Goal: Information Seeking & Learning: Compare options

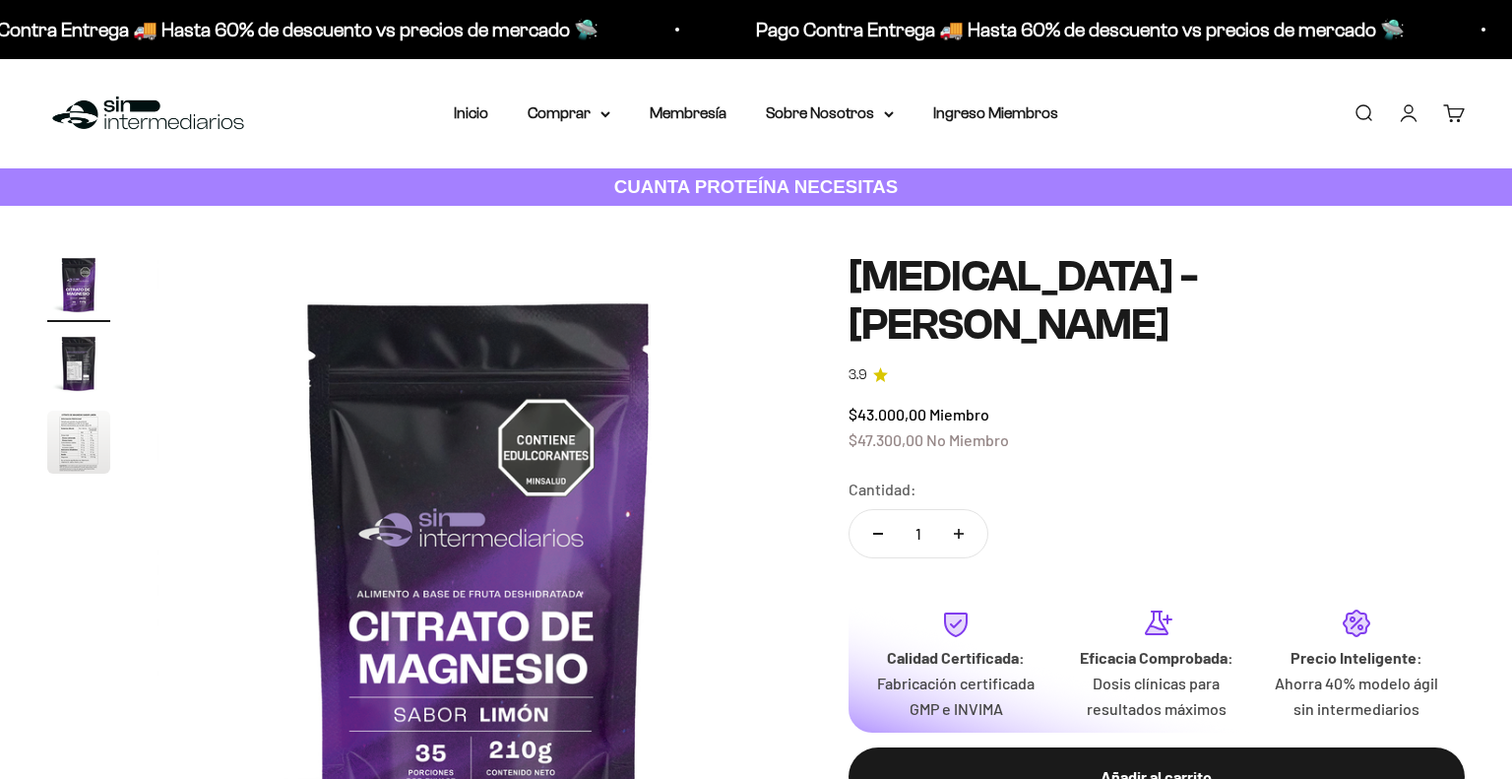
click at [795, 372] on div "Zoom Ir al artículo 1 Ir al artículo 2 Ir al artículo 3 Citrato de Magnesio - S…" at bounding box center [756, 575] width 1418 height 644
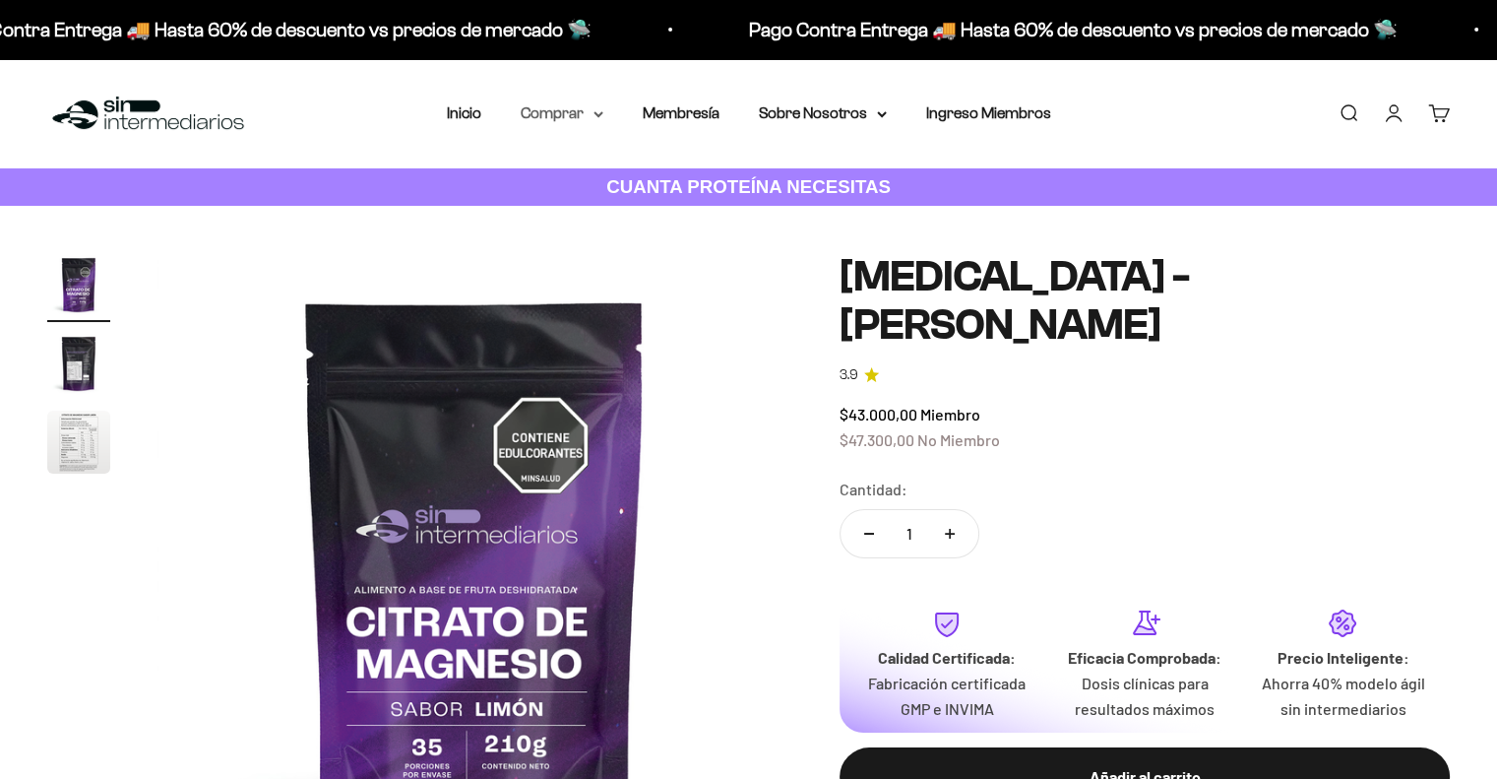
click at [579, 115] on summary "Comprar" at bounding box center [562, 113] width 83 height 26
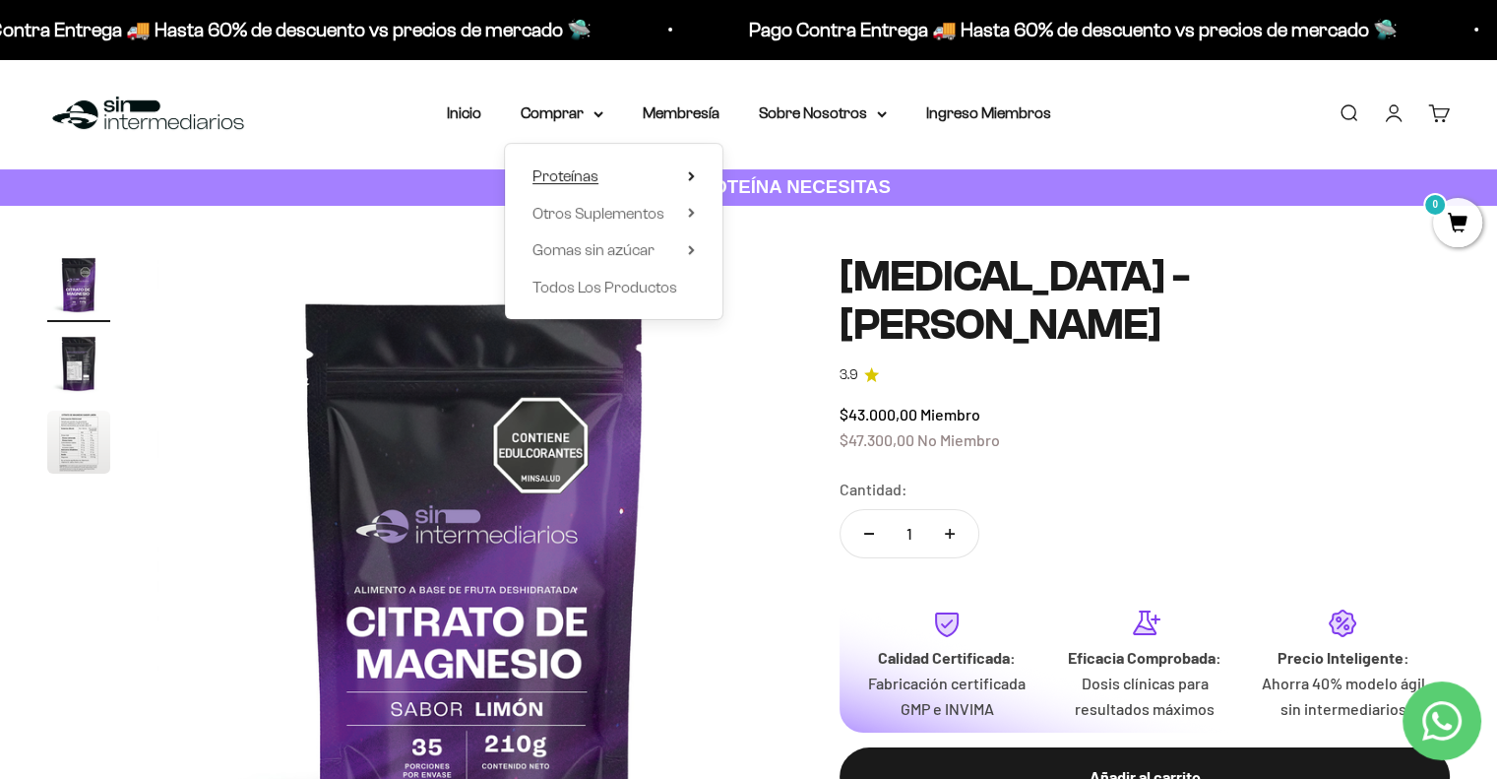
click at [685, 177] on summary "Proteínas" at bounding box center [614, 176] width 162 height 26
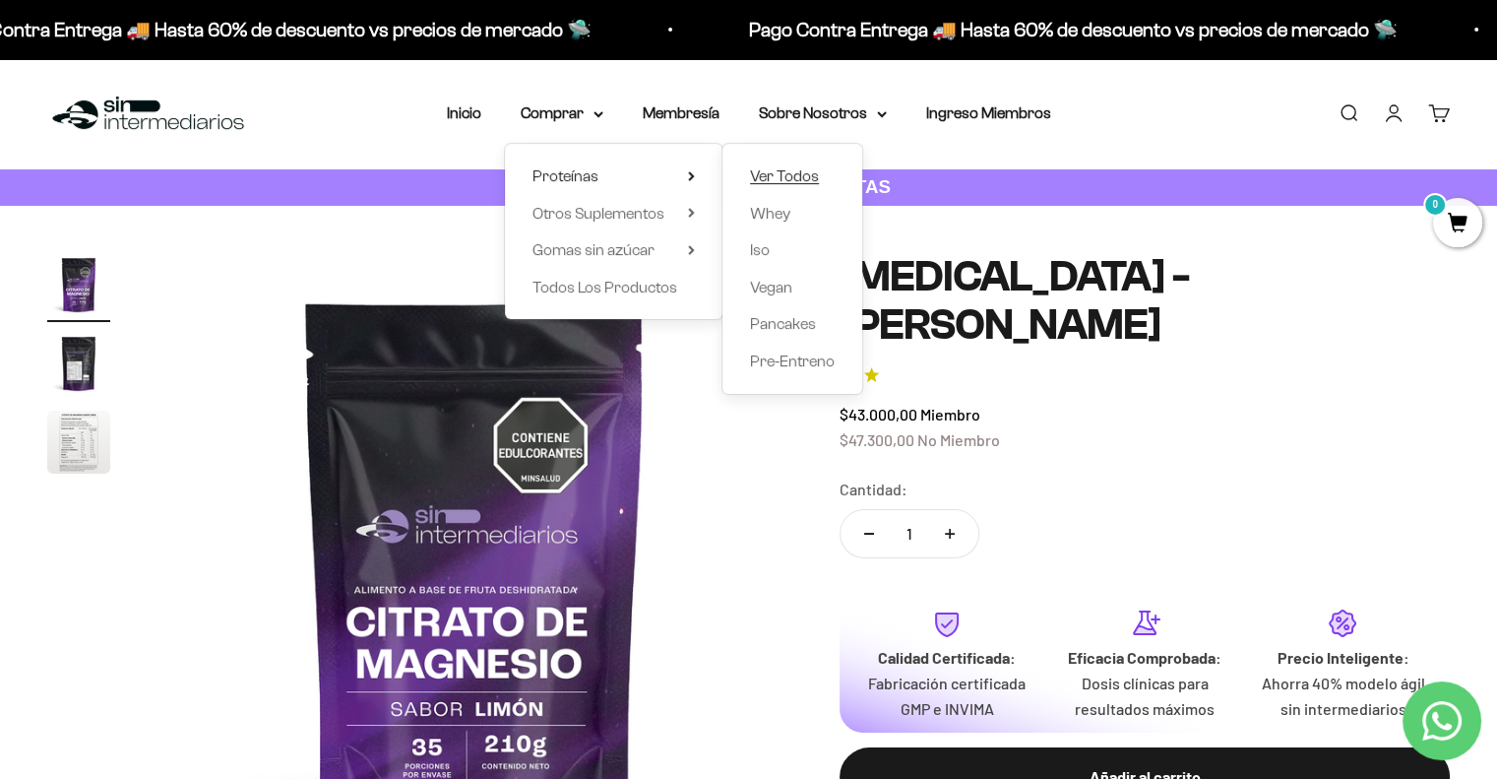
click at [781, 180] on span "Ver Todos" at bounding box center [784, 175] width 69 height 17
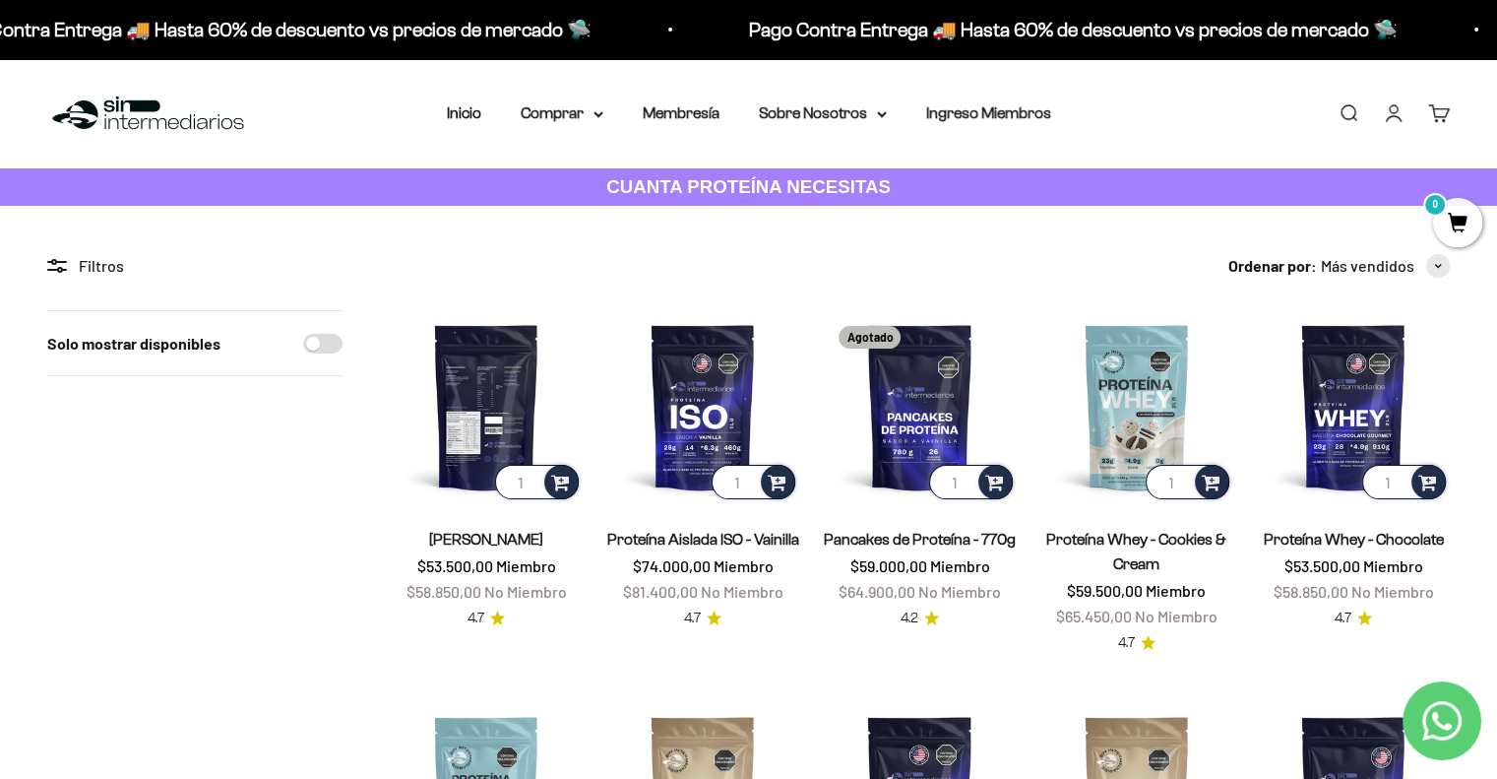
click at [473, 422] on img at bounding box center [486, 406] width 193 height 193
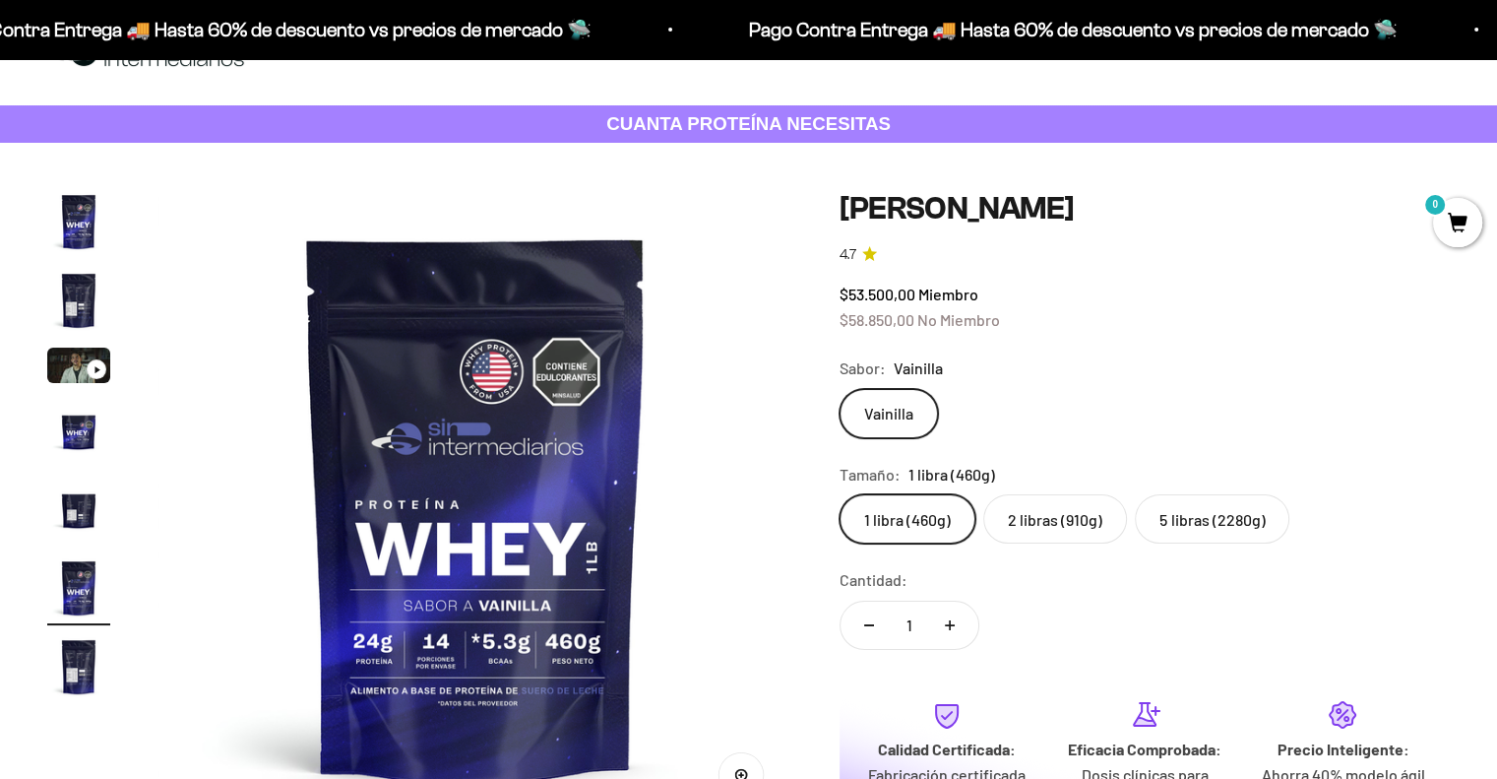
scroll to position [98, 0]
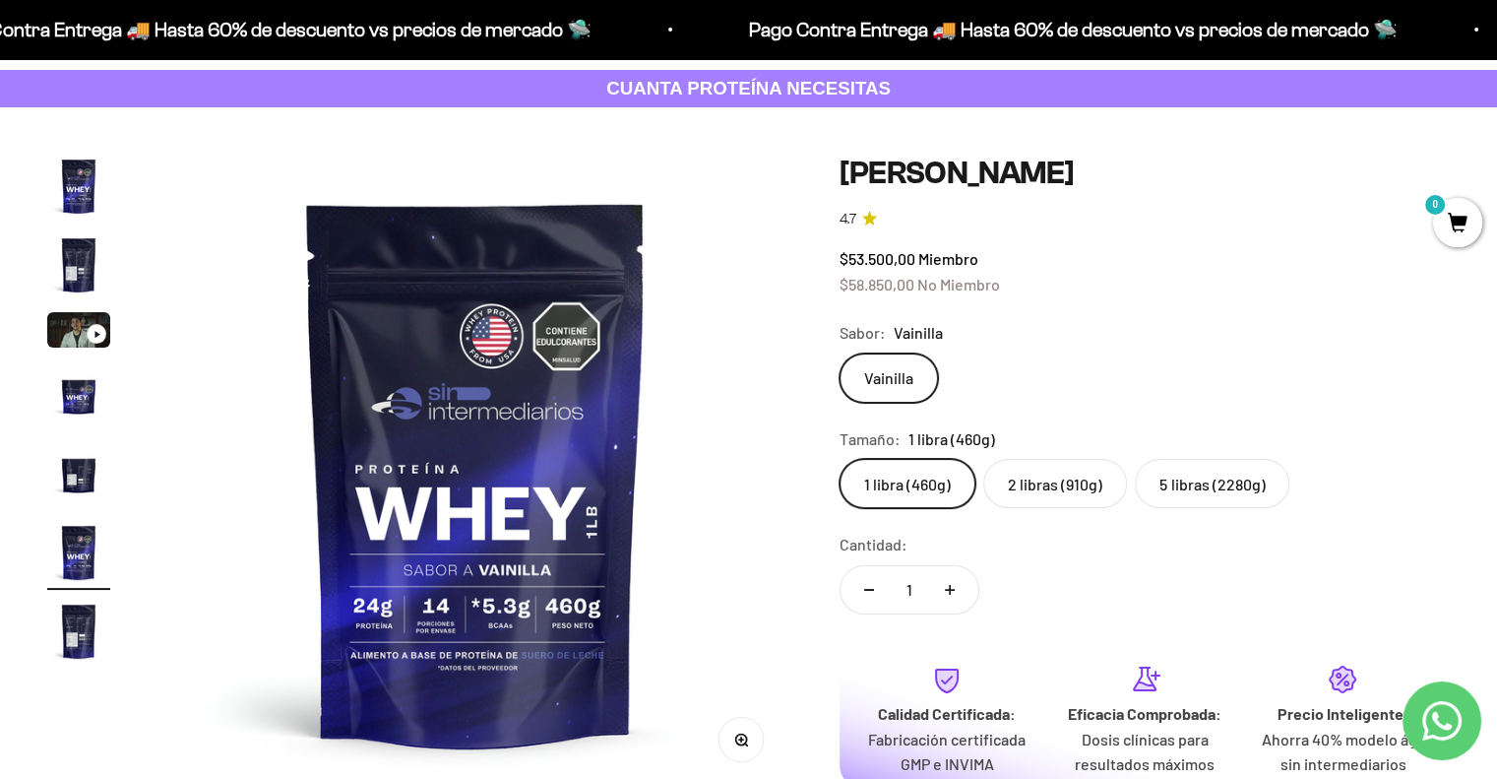
click at [1209, 476] on label "5 libras (2280g)" at bounding box center [1212, 483] width 155 height 49
click at [840, 459] on input "5 libras (2280g)" at bounding box center [839, 458] width 1 height 1
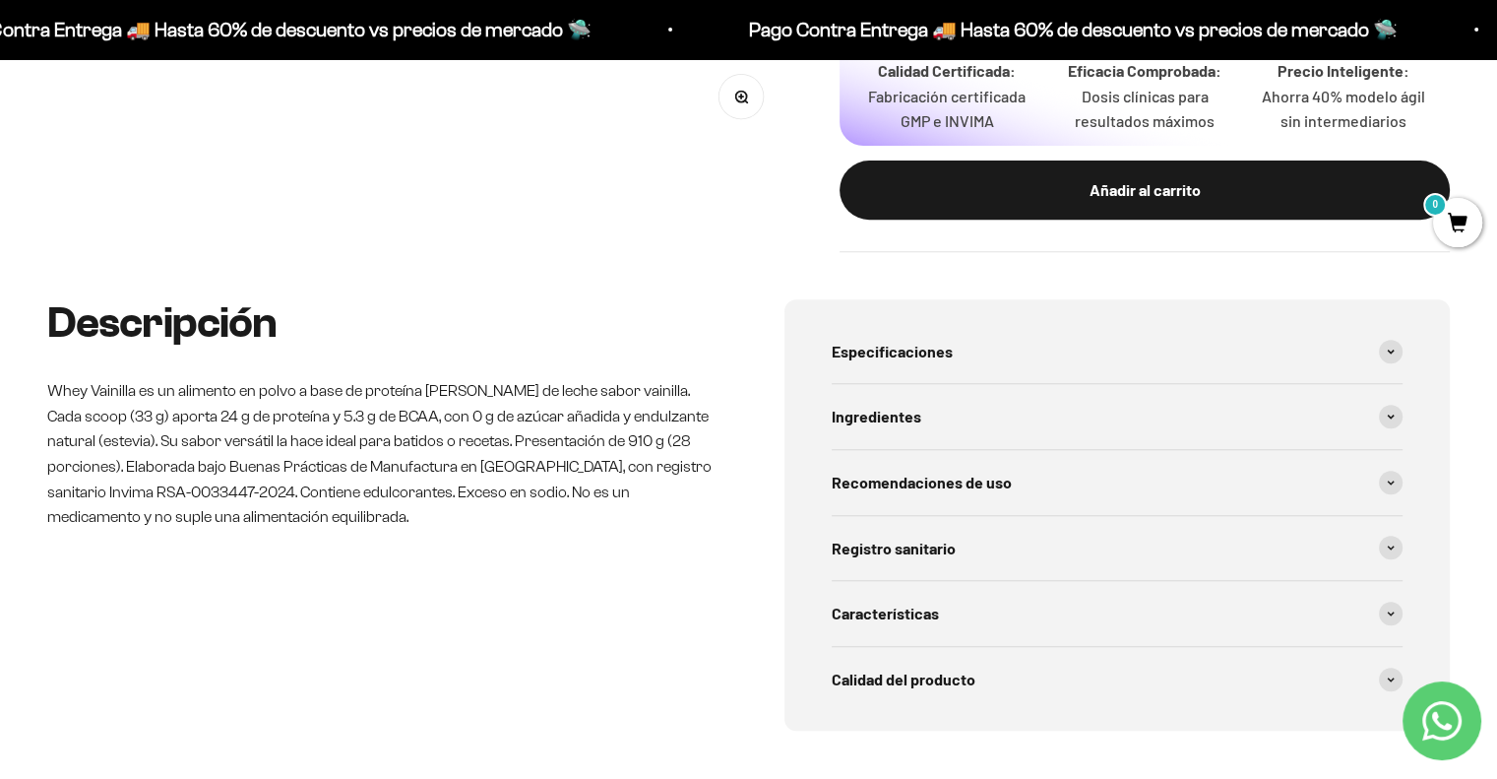
scroll to position [984, 0]
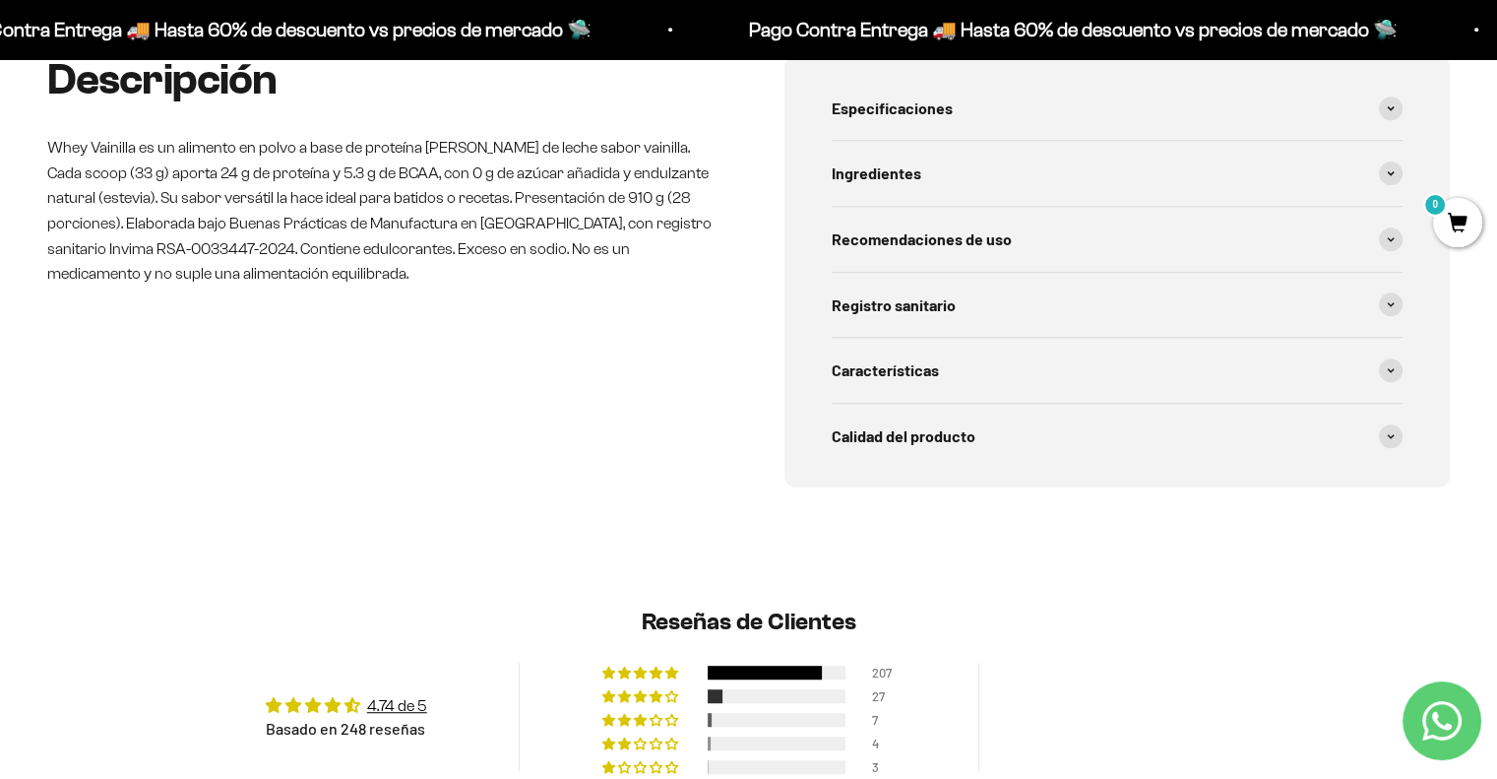
click at [85, 197] on p "Whey Vainilla es un alimento en polvo a base de proteína de suero de leche sabo…" at bounding box center [380, 211] width 666 height 152
click at [75, 286] on div "Descripción Whey Vainilla es un alimento en polvo a base de proteína de suero d…" at bounding box center [380, 272] width 666 height 432
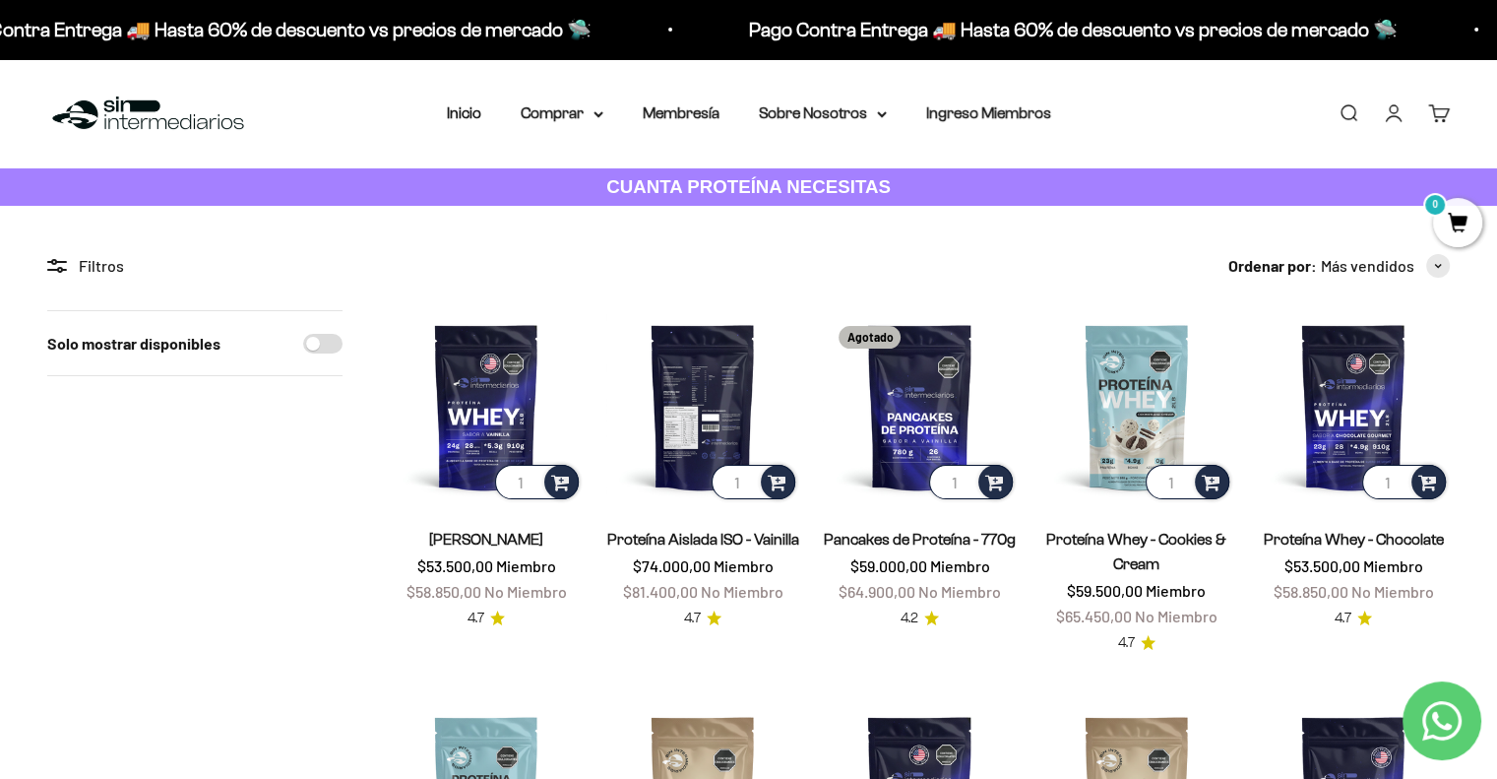
click at [691, 384] on img at bounding box center [702, 406] width 193 height 193
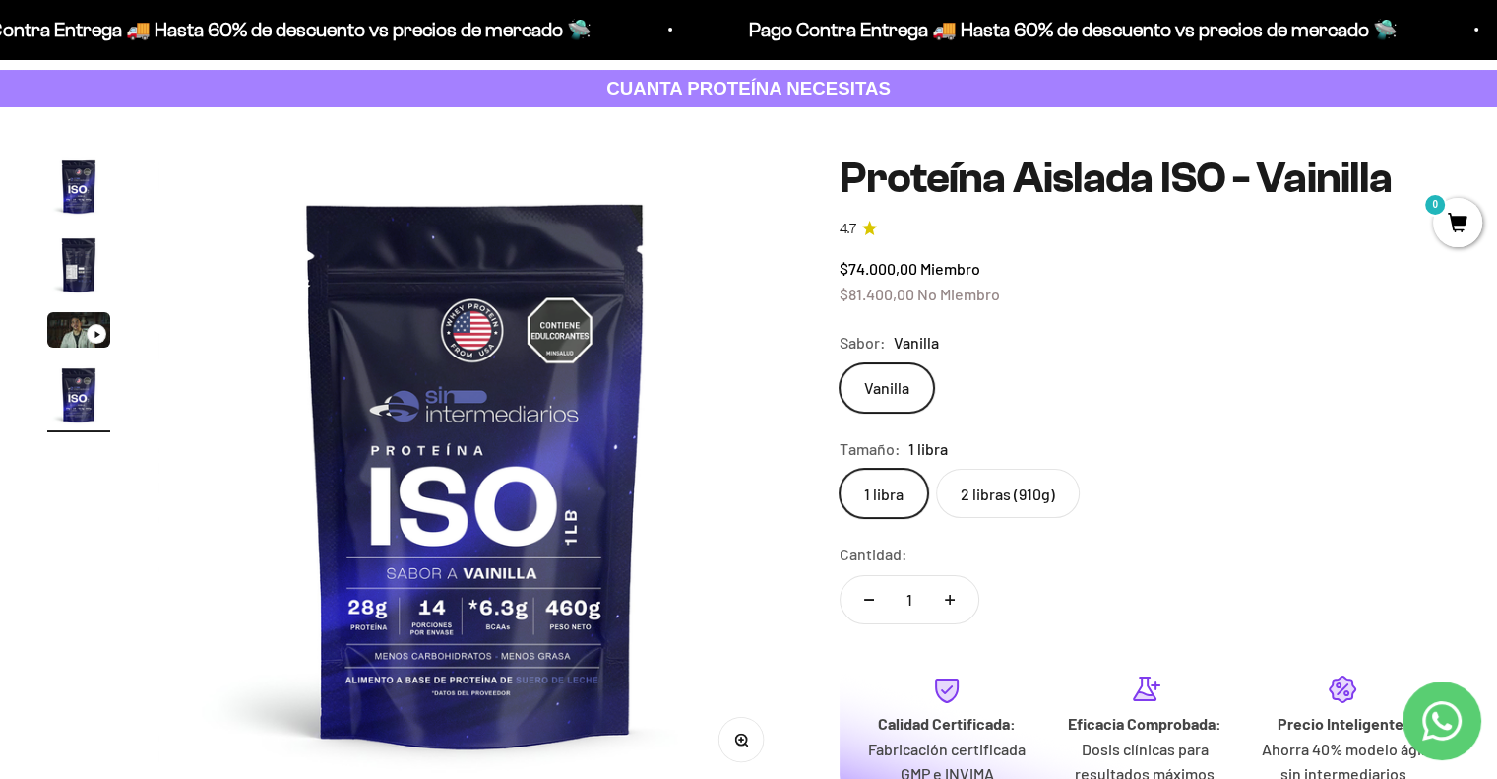
click at [1012, 470] on label "2 libras (910g)" at bounding box center [1008, 493] width 144 height 49
click at [840, 469] on input "2 libras (910g)" at bounding box center [839, 468] width 1 height 1
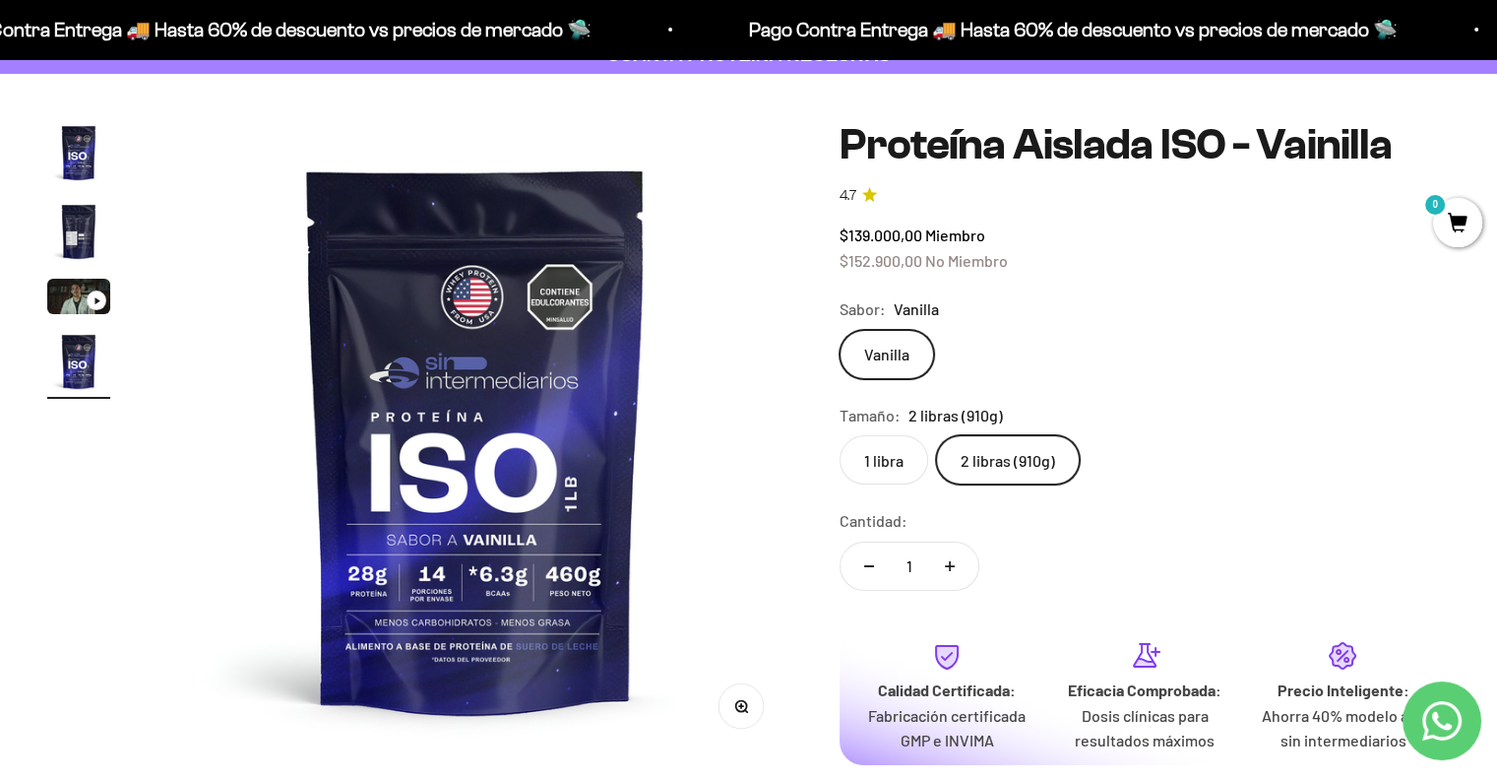
scroll to position [98, 0]
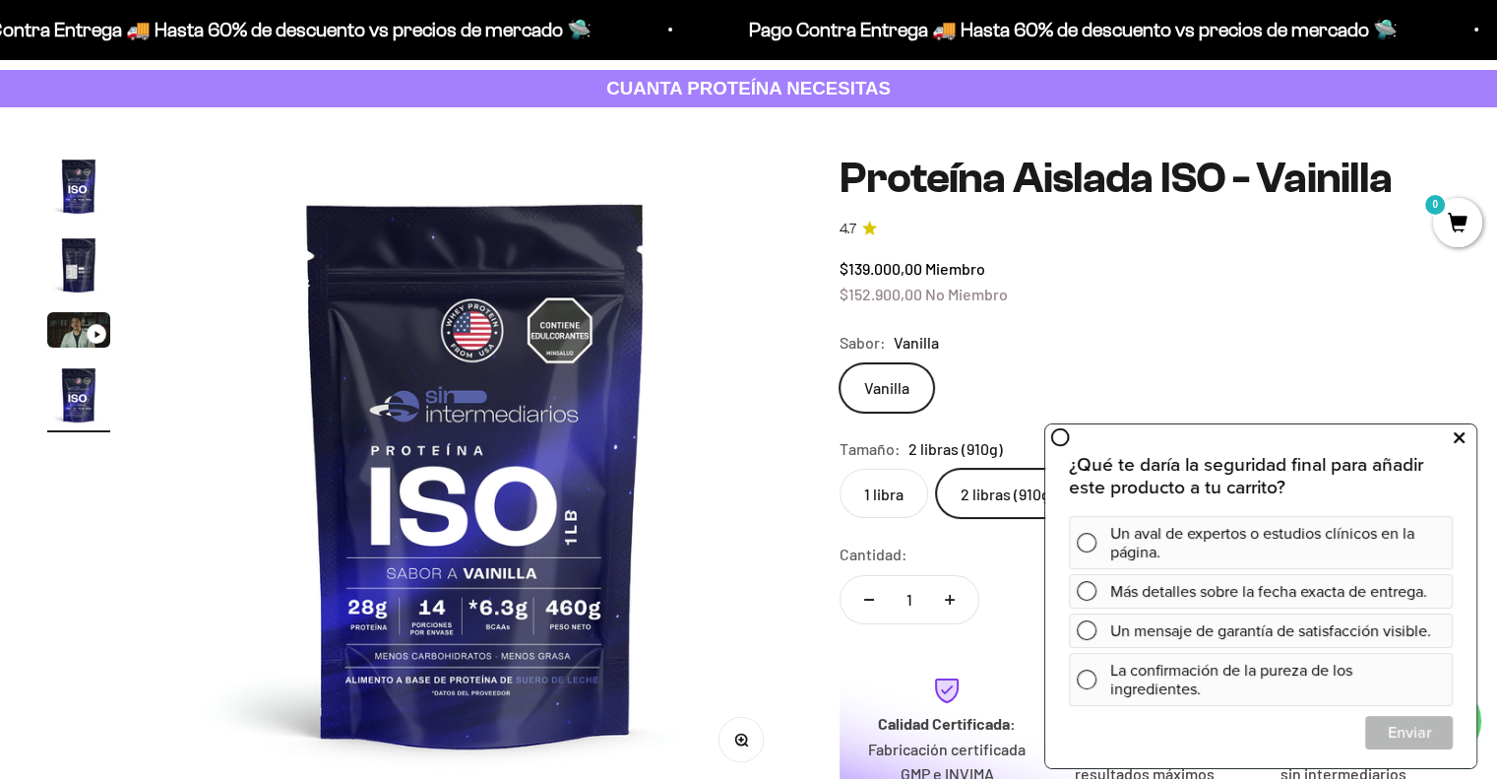
click at [1457, 438] on icon at bounding box center [1459, 438] width 11 height 26
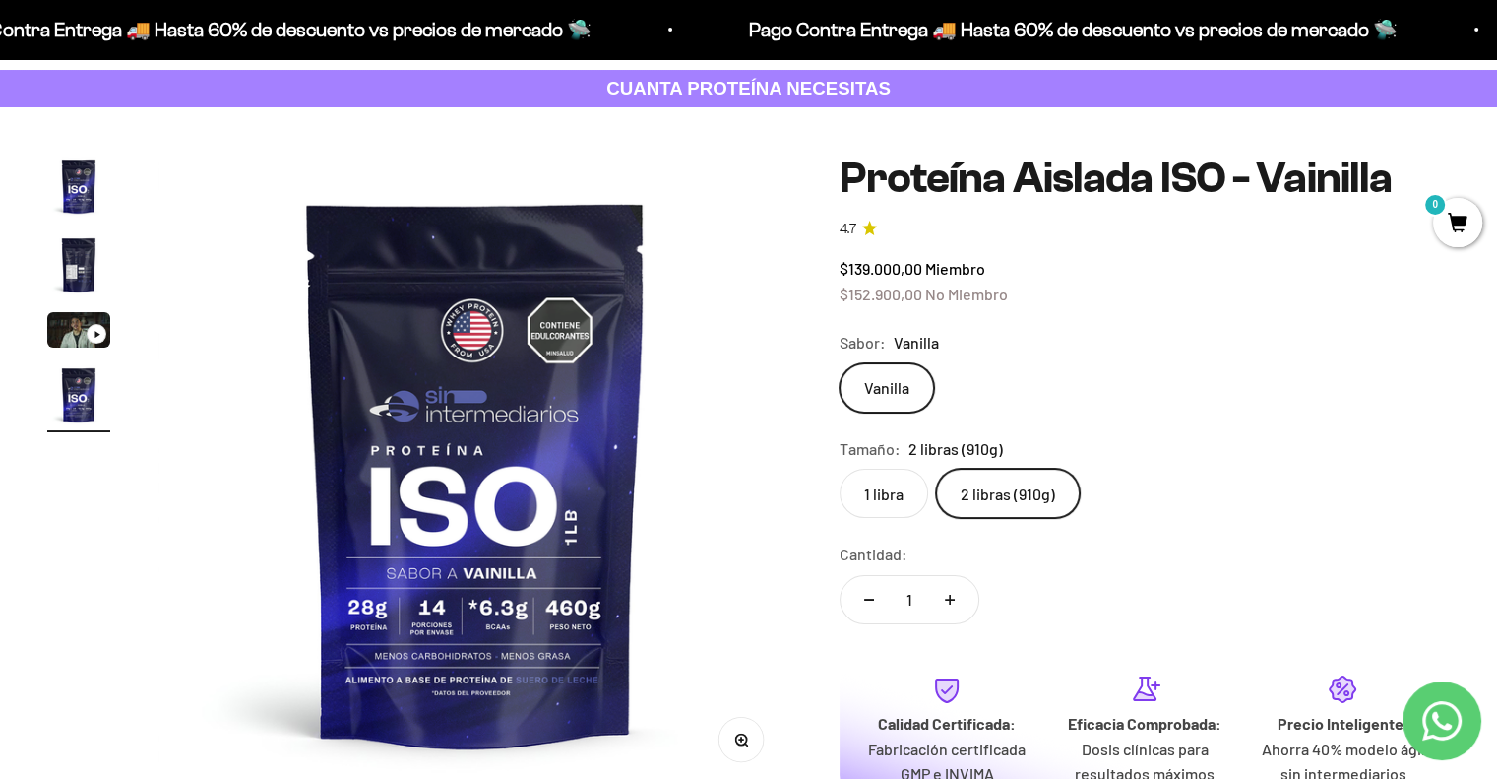
drag, startPoint x: 545, startPoint y: 5, endPoint x: 259, endPoint y: 491, distance: 564.4
click at [253, 505] on img at bounding box center [475, 472] width 635 height 635
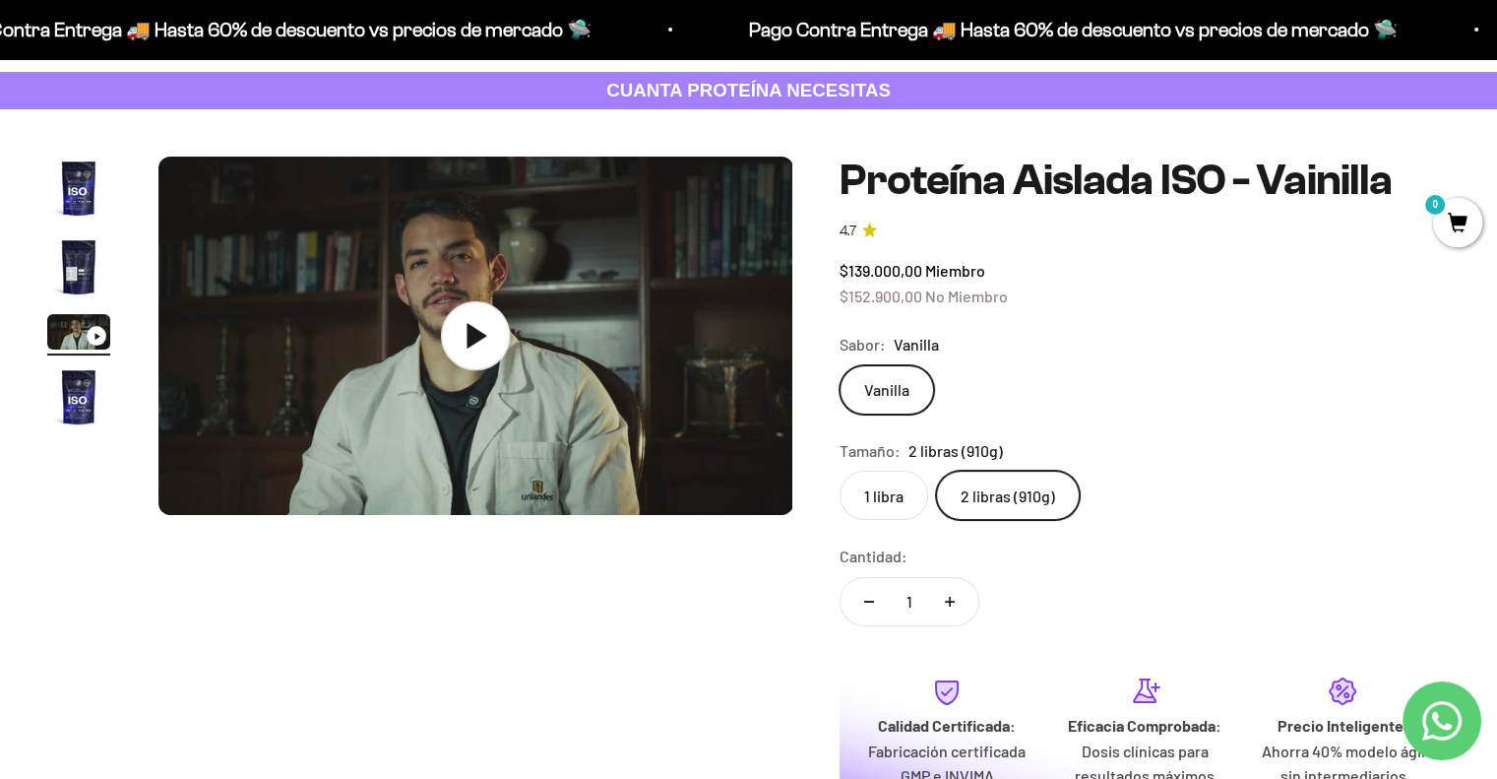
scroll to position [0, 0]
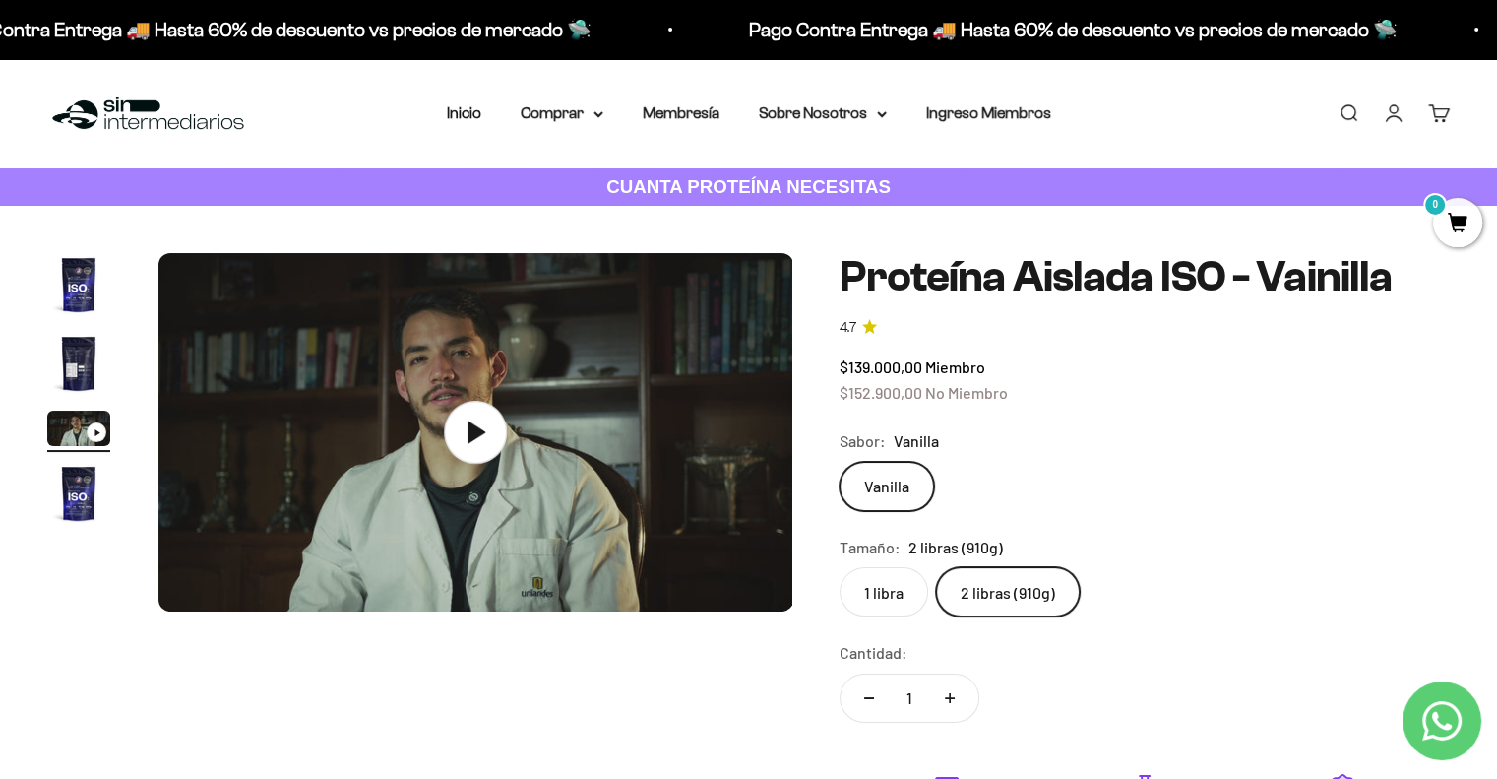
click at [66, 274] on img "Ir al artículo 1" at bounding box center [78, 284] width 63 height 63
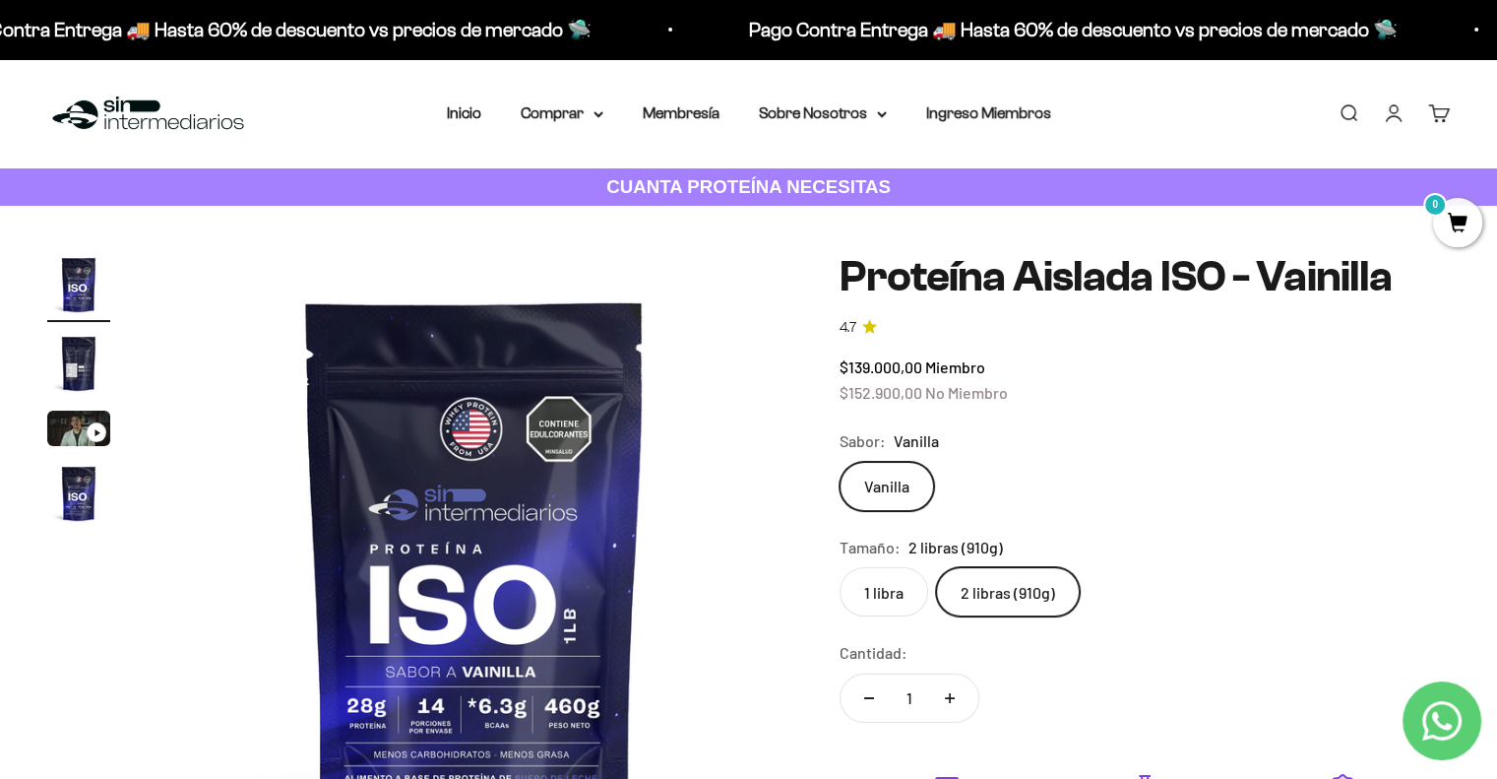
click at [1020, 599] on label "2 libras (910g)" at bounding box center [1008, 591] width 144 height 49
click at [840, 567] on input "2 libras (910g)" at bounding box center [839, 566] width 1 height 1
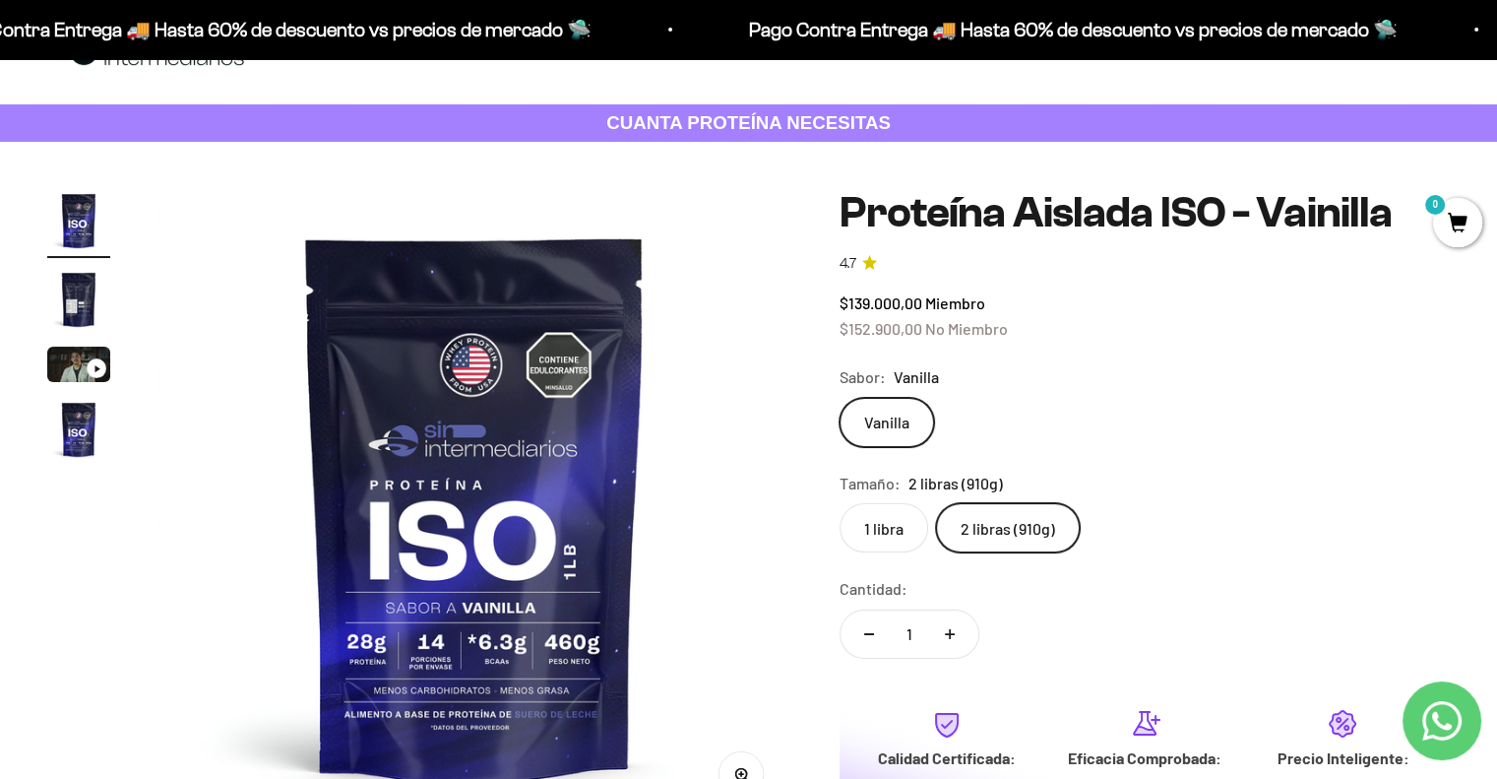
scroll to position [98, 0]
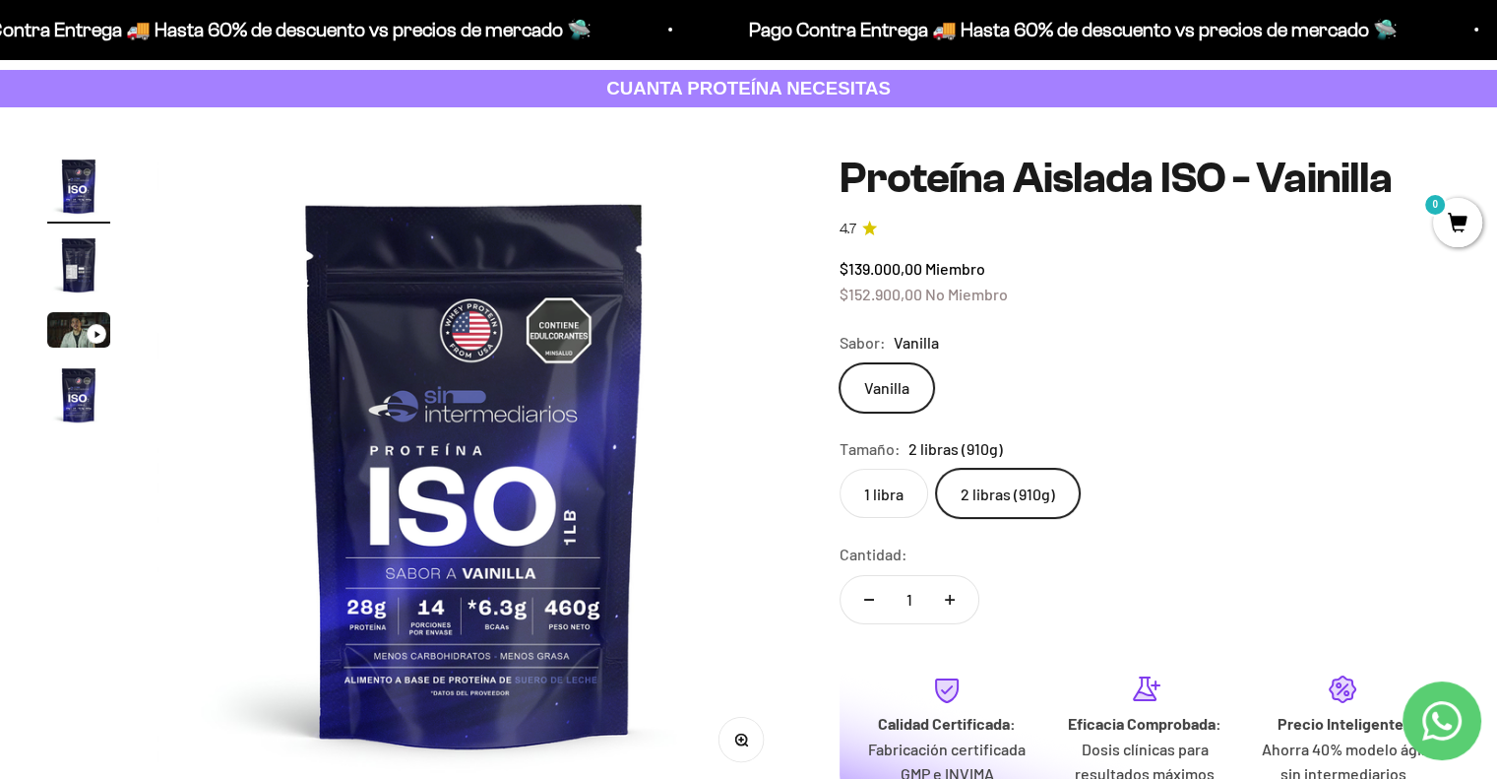
click at [945, 605] on button "Aumentar cantidad" at bounding box center [949, 599] width 57 height 47
click at [866, 605] on button "Reducir cantidad" at bounding box center [869, 599] width 57 height 47
type input "1"
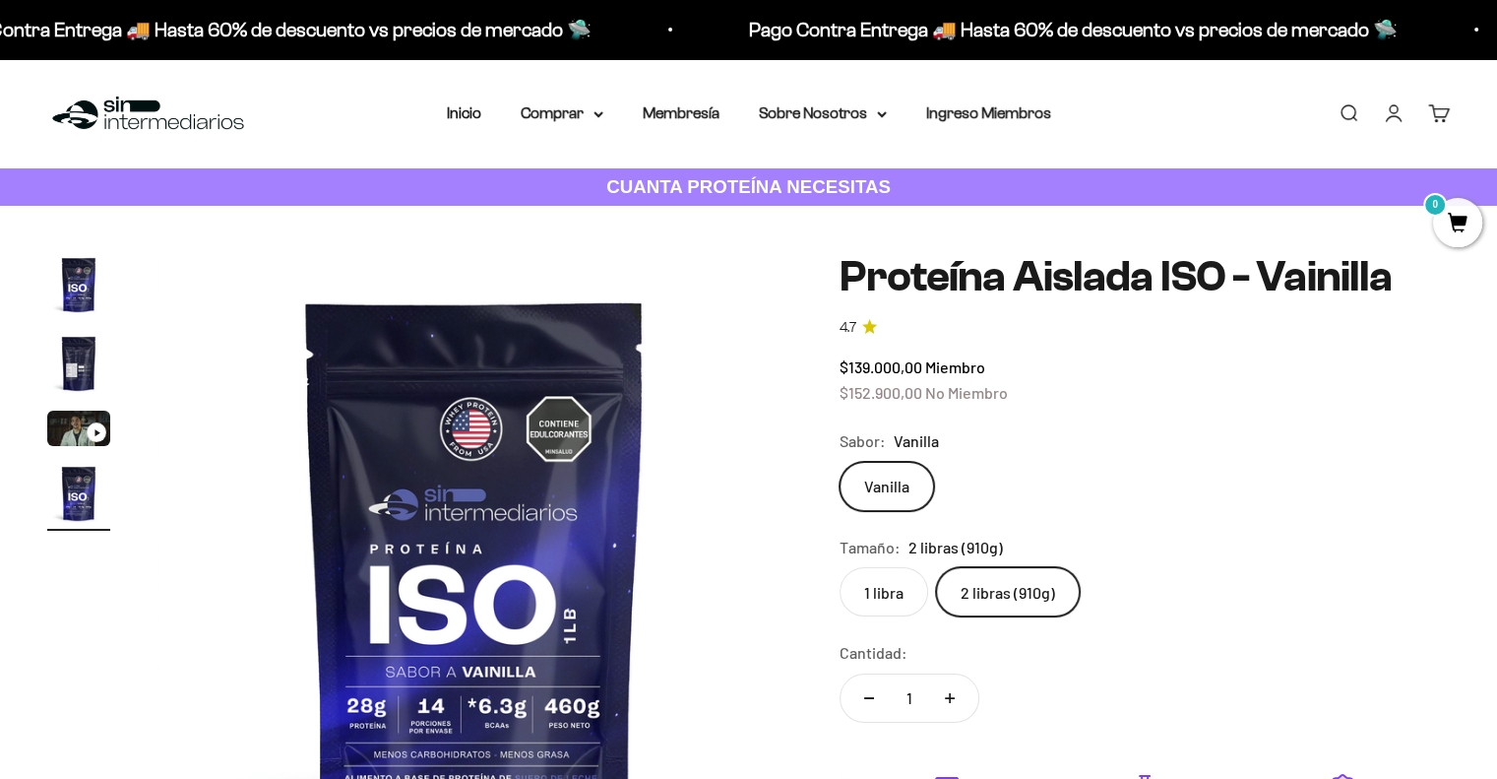
scroll to position [0, 1976]
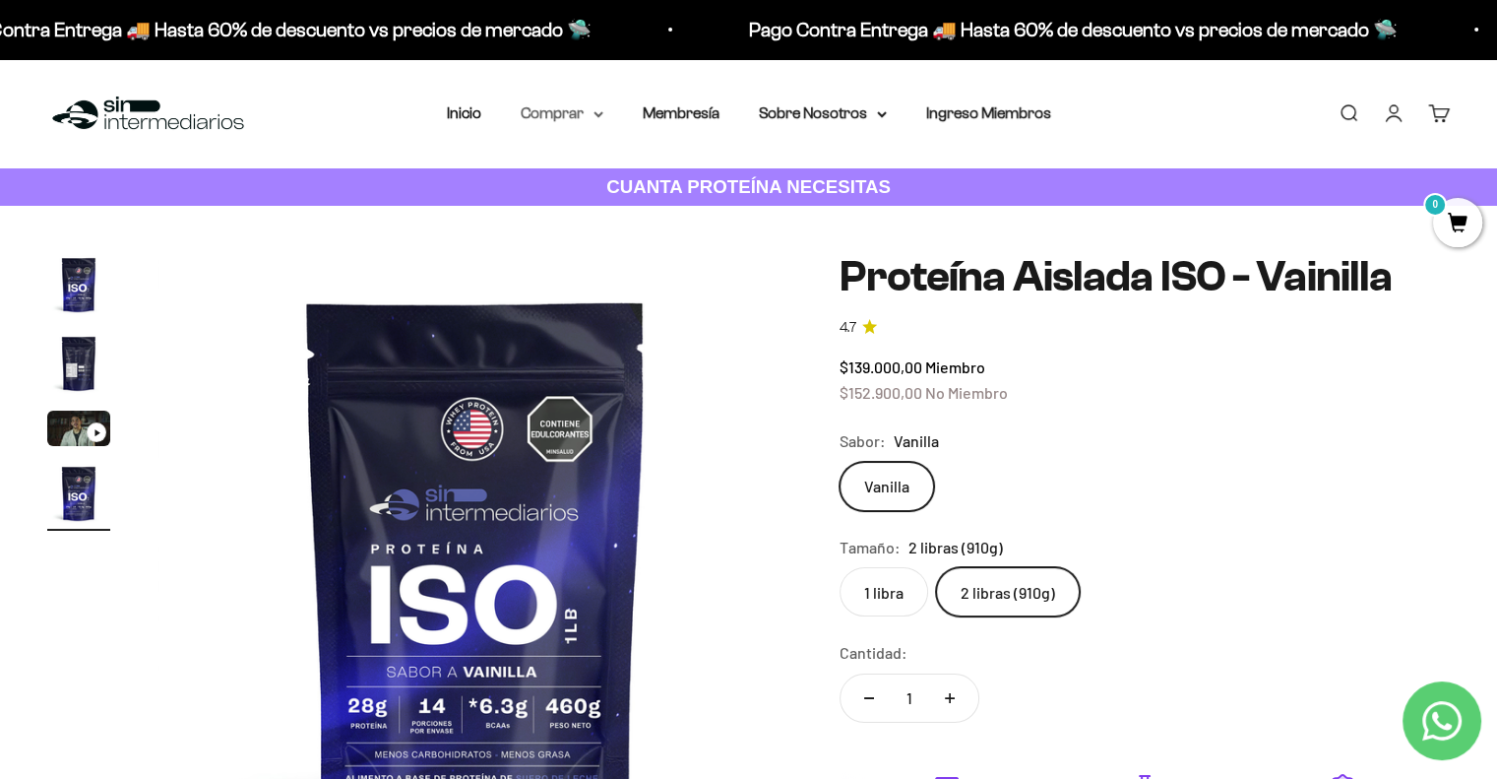
click at [594, 116] on icon at bounding box center [599, 114] width 10 height 7
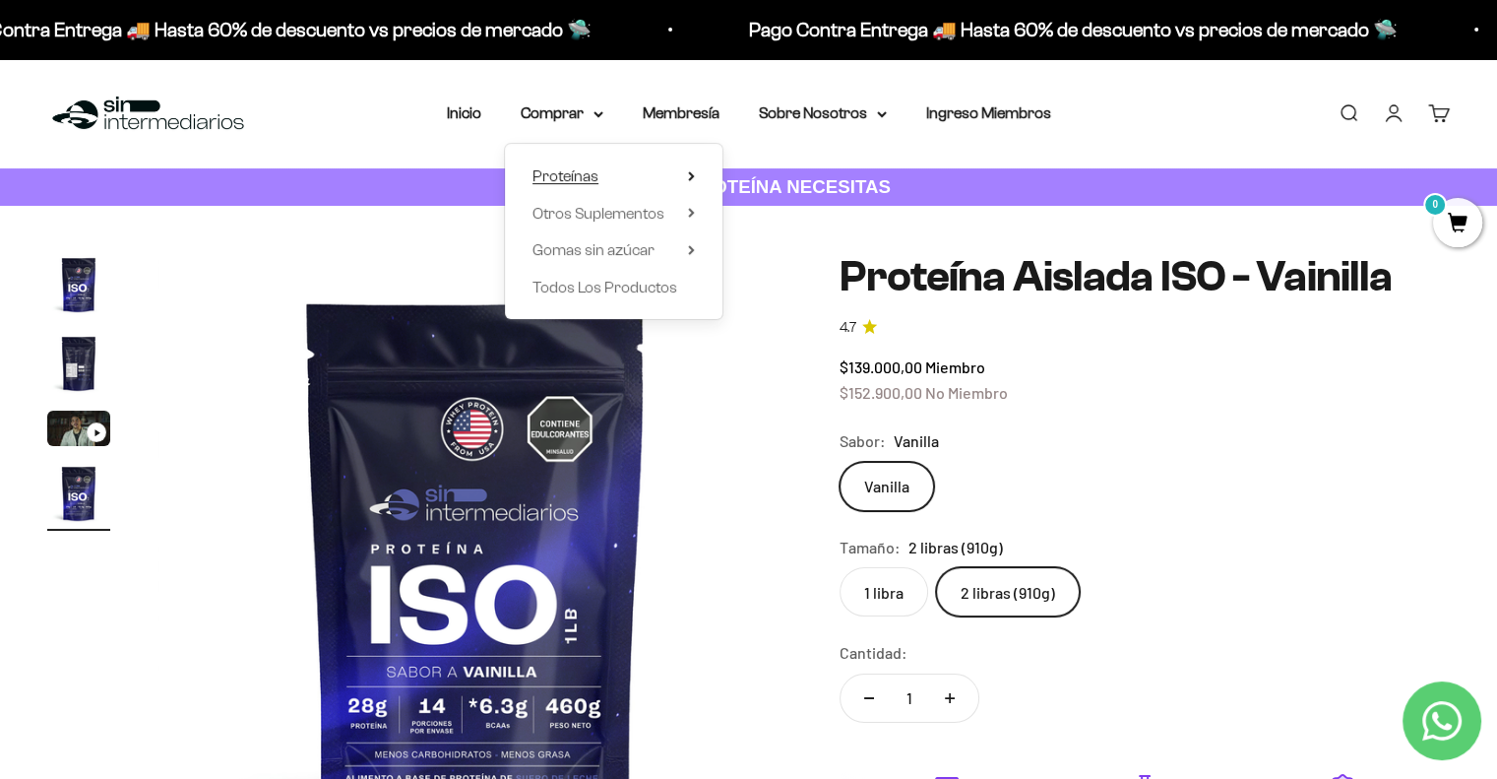
click at [690, 177] on icon at bounding box center [691, 176] width 4 height 8
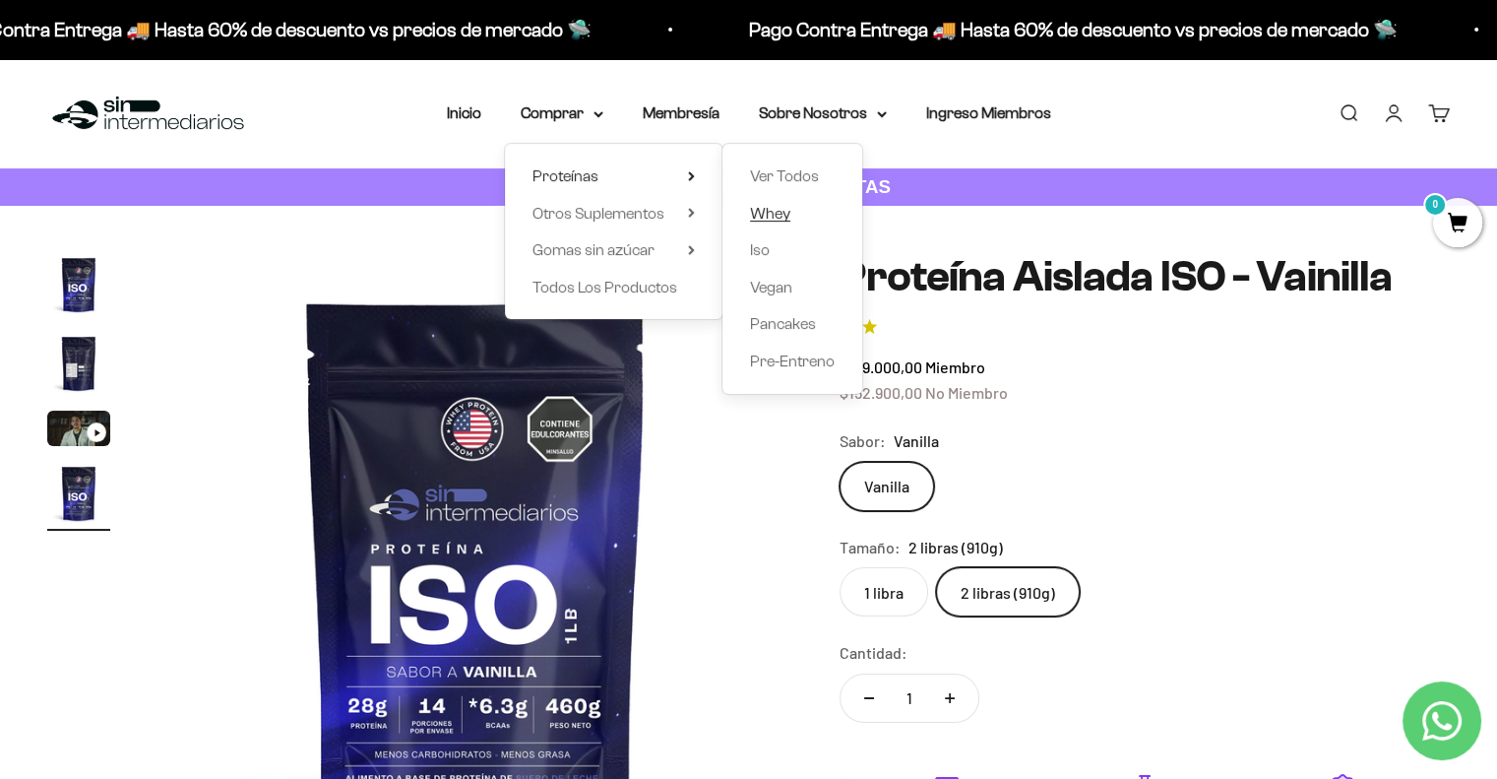
click at [774, 216] on span "Whey" at bounding box center [770, 213] width 40 height 17
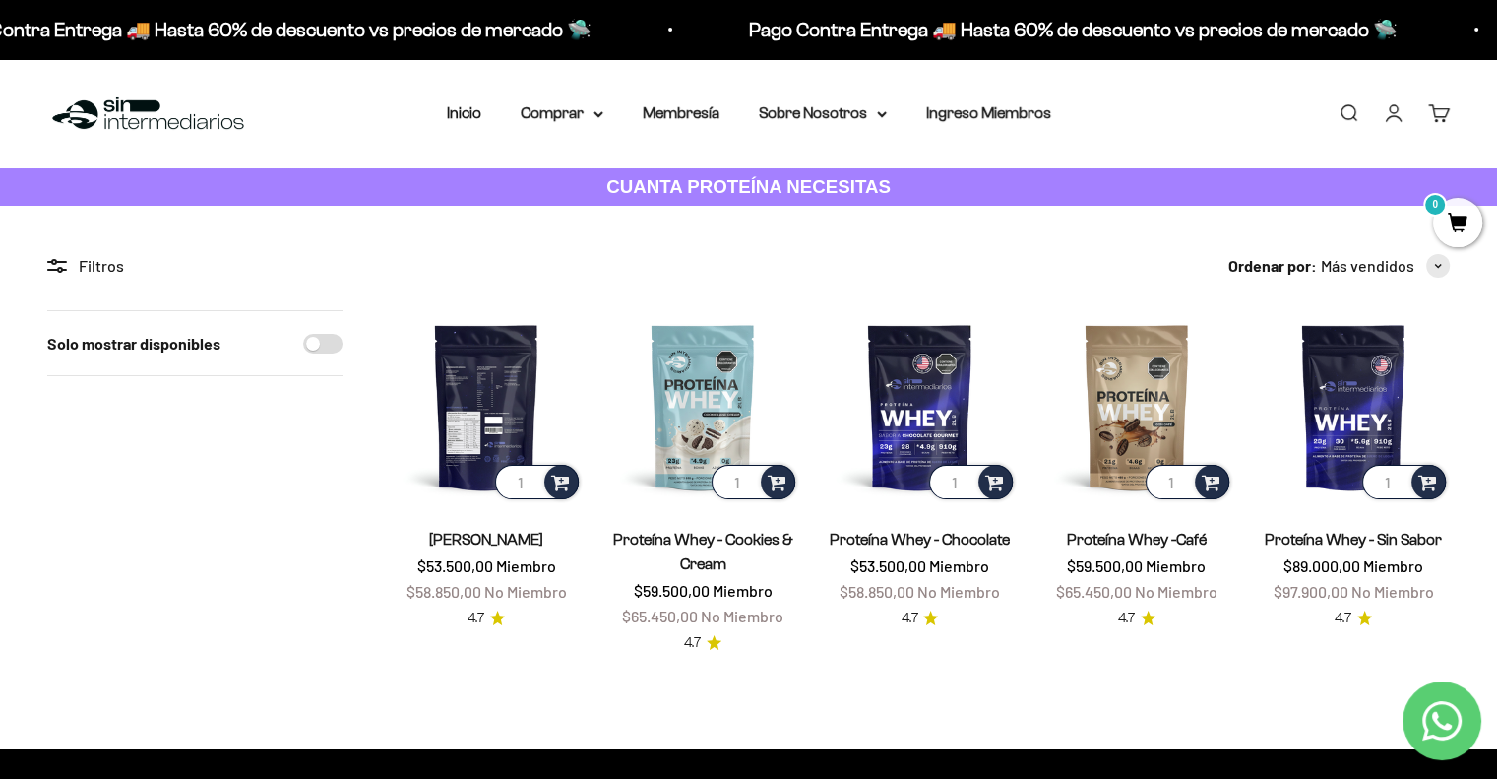
click at [512, 366] on img at bounding box center [486, 406] width 193 height 193
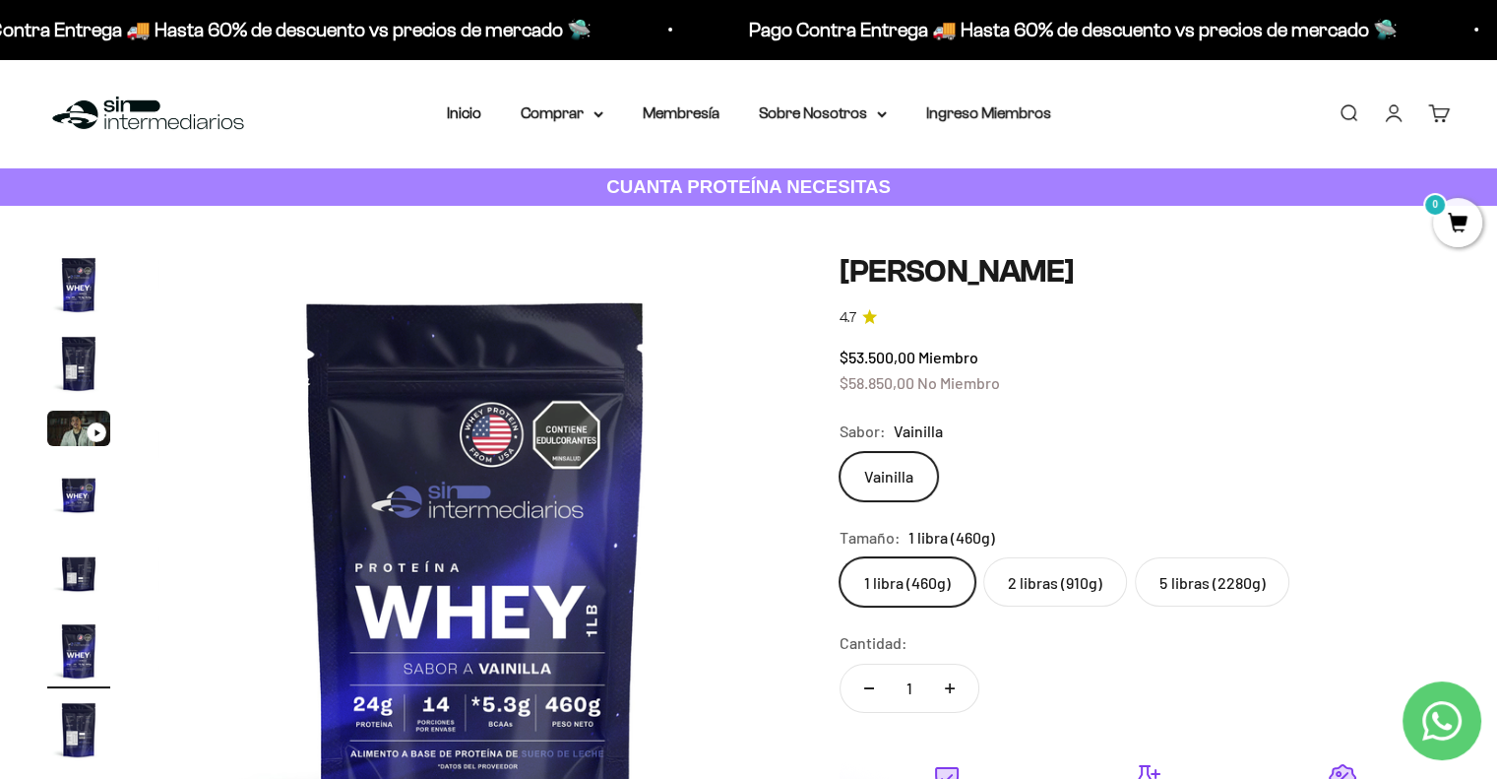
scroll to position [98, 0]
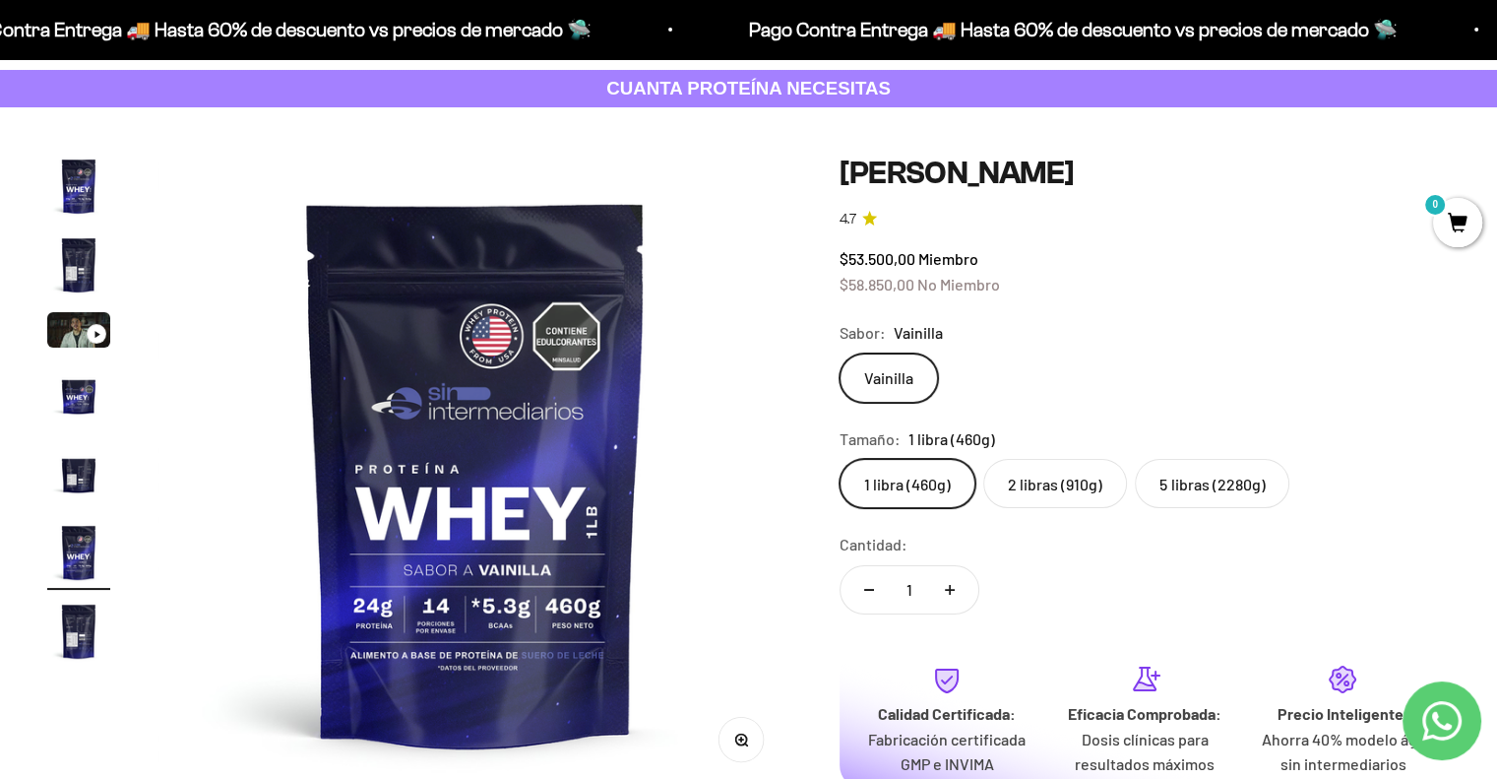
click at [1075, 483] on label "2 libras (910g)" at bounding box center [1055, 483] width 144 height 49
click at [840, 459] on input "2 libras (910g)" at bounding box center [839, 458] width 1 height 1
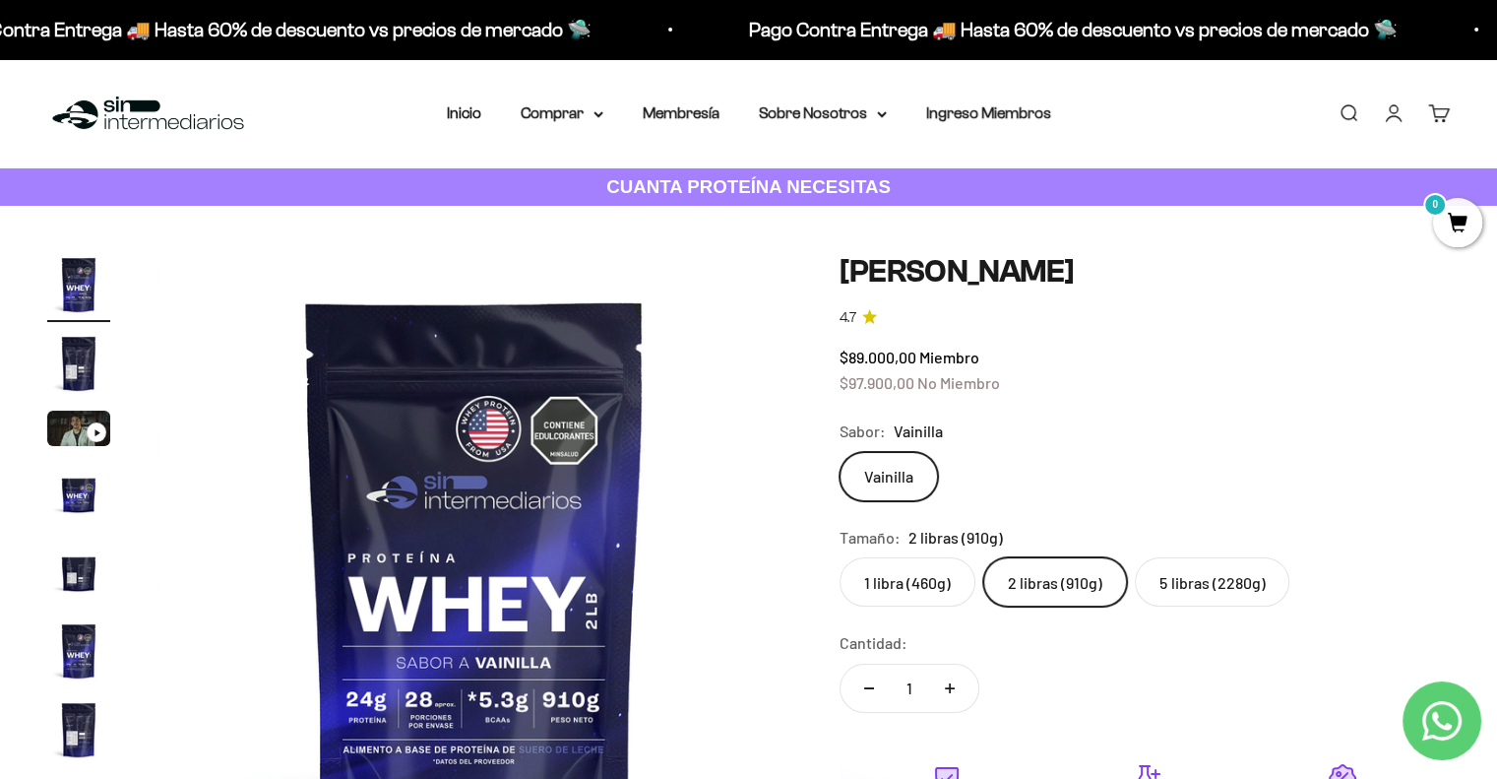
click at [1221, 594] on label "5 libras (2280g)" at bounding box center [1212, 581] width 155 height 49
click at [840, 557] on input "5 libras (2280g)" at bounding box center [839, 556] width 1 height 1
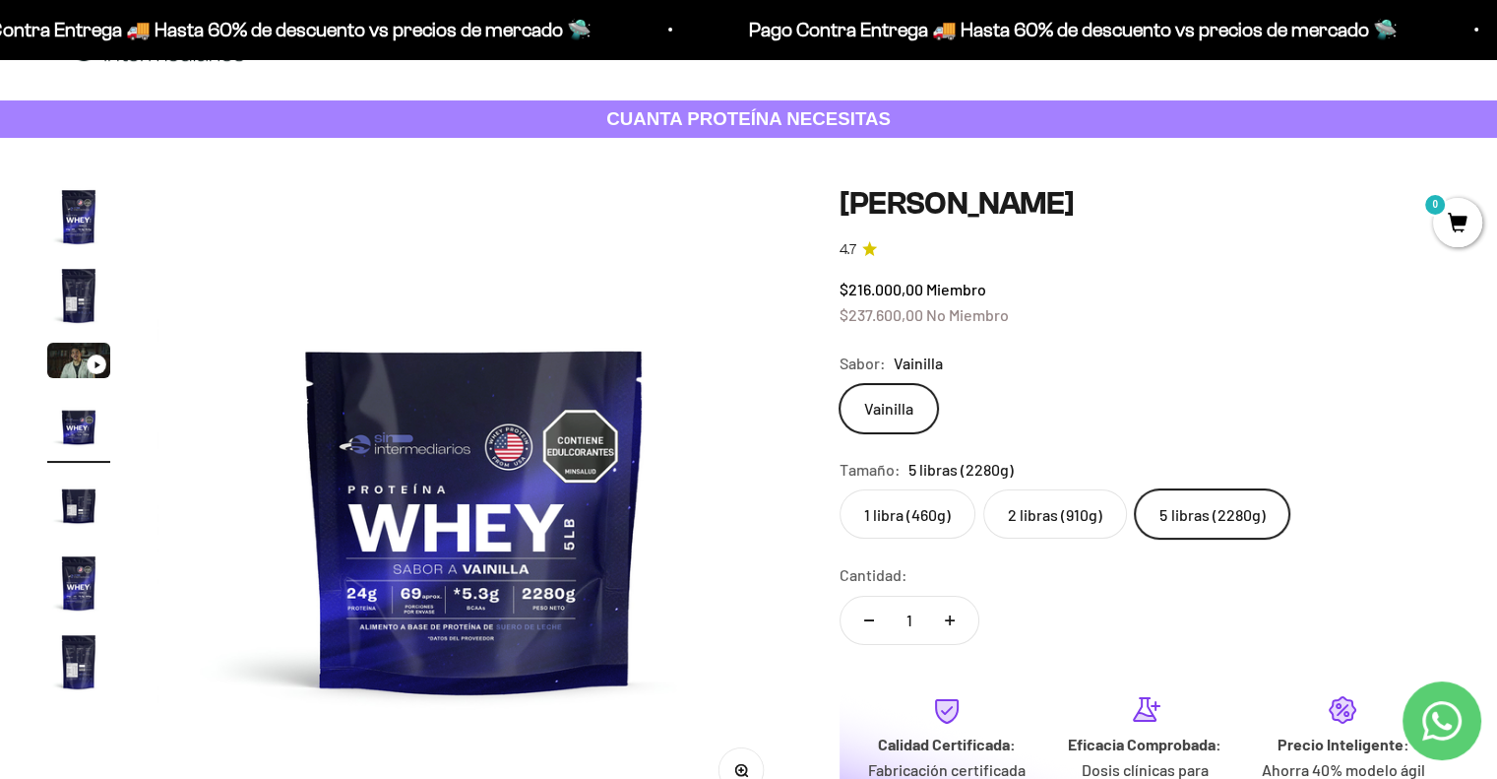
scroll to position [98, 0]
